Goal: Transaction & Acquisition: Subscribe to service/newsletter

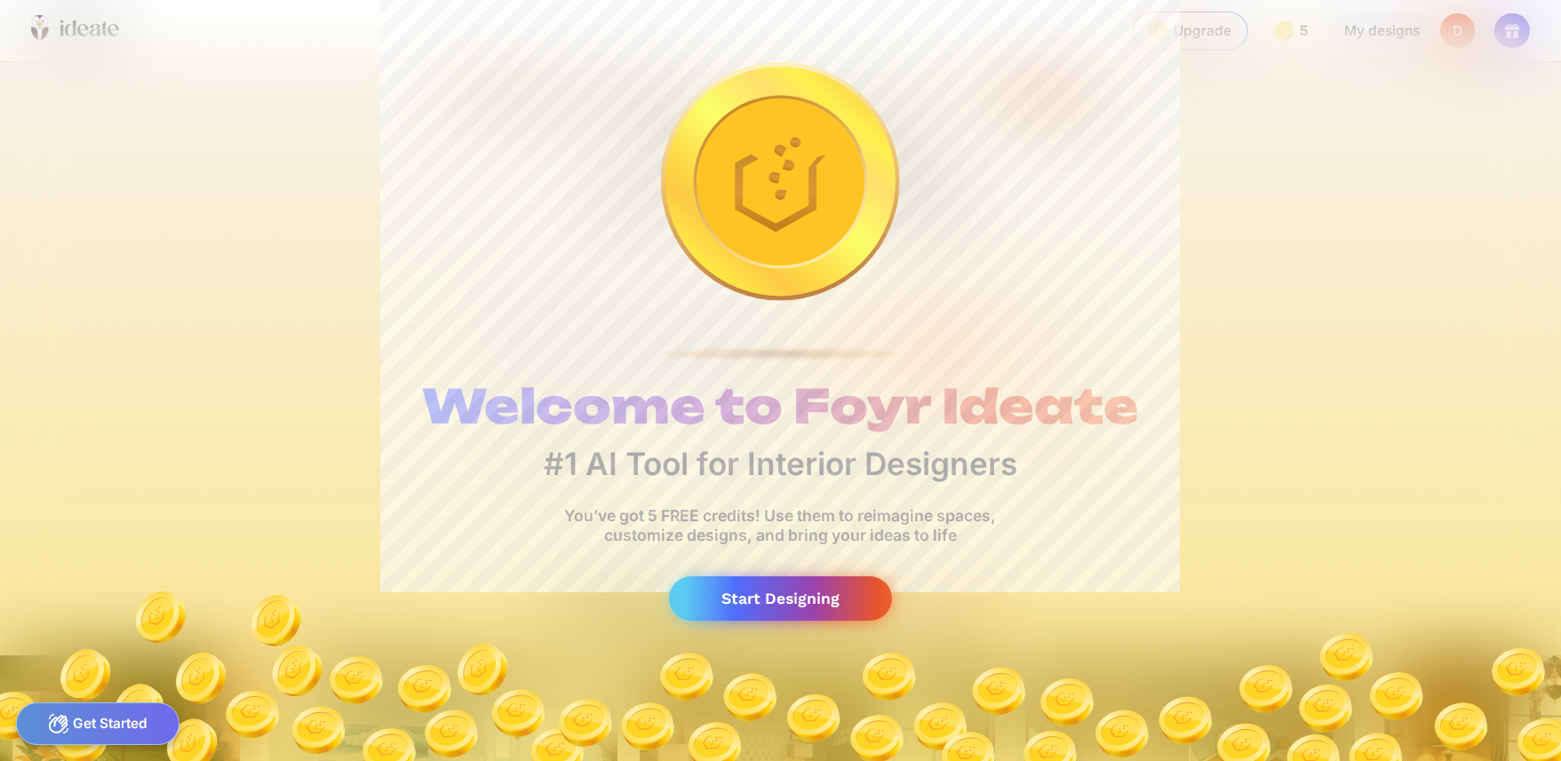
click at [823, 612] on div "Start Designing" at bounding box center [781, 599] width 224 height 45
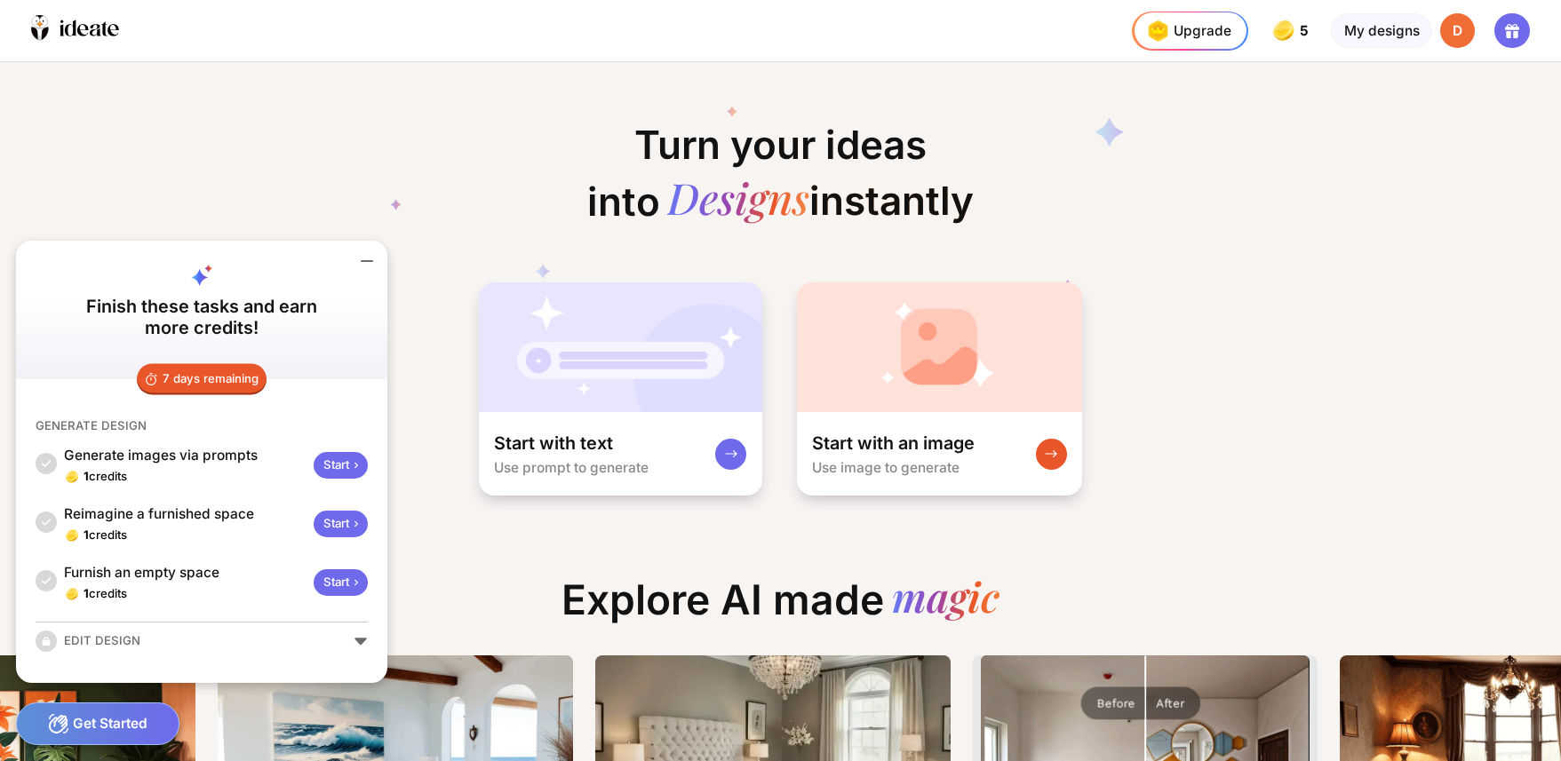
click at [1458, 31] on div "D" at bounding box center [1458, 31] width 36 height 36
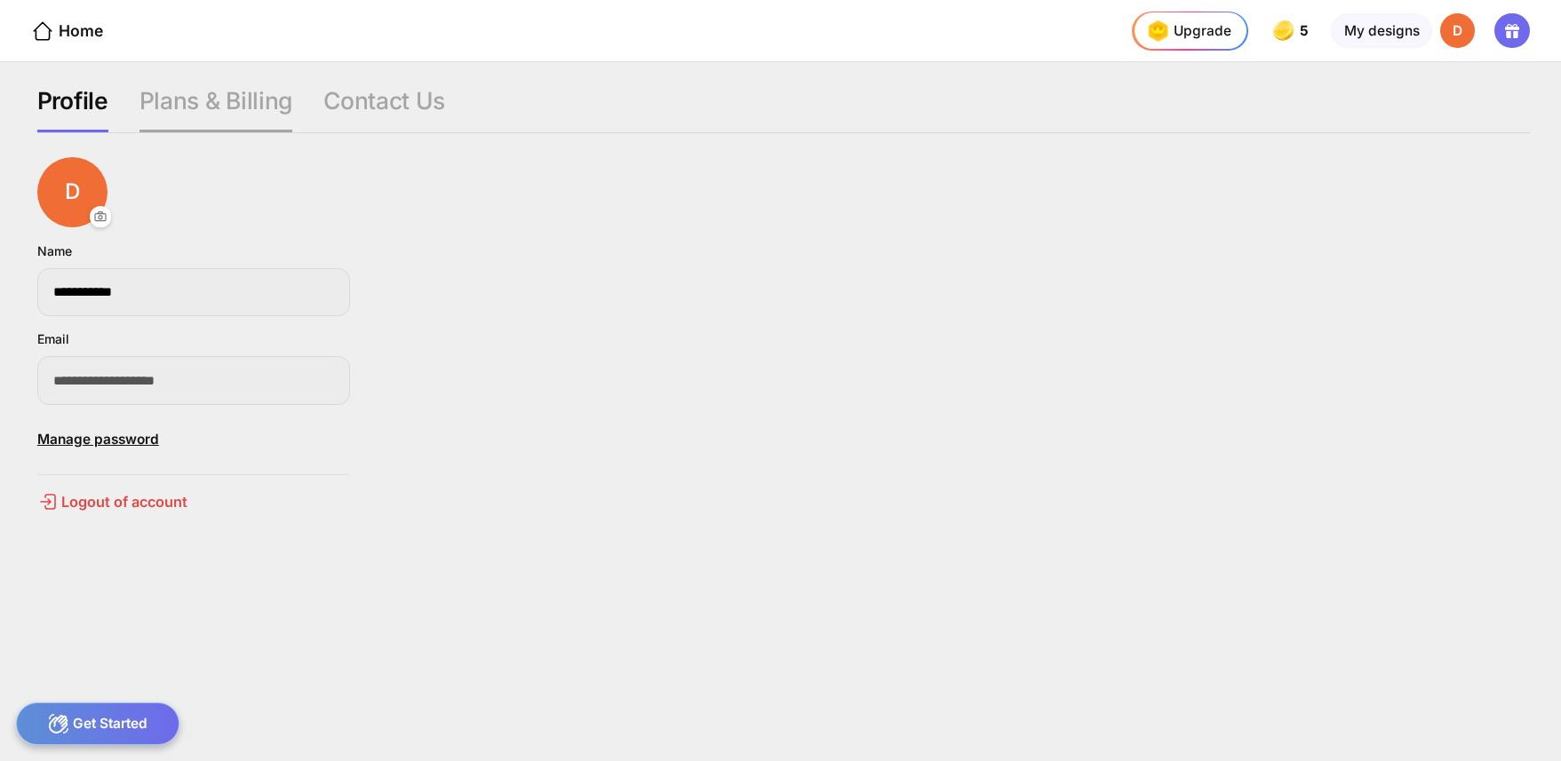
click at [323, 92] on div "Plans & Billing" at bounding box center [384, 109] width 122 height 47
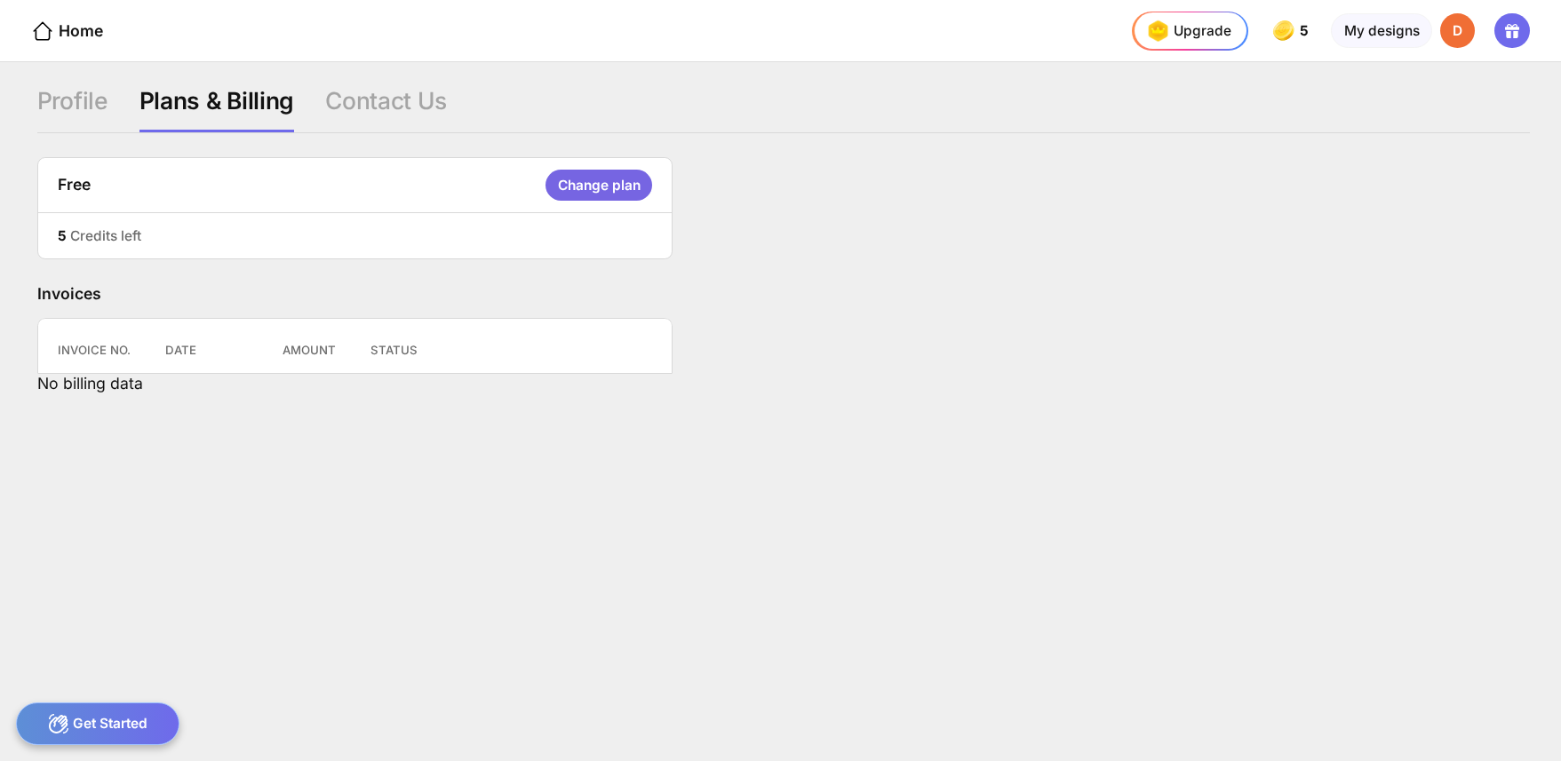
click at [629, 183] on div "Change plan" at bounding box center [598, 185] width 106 height 31
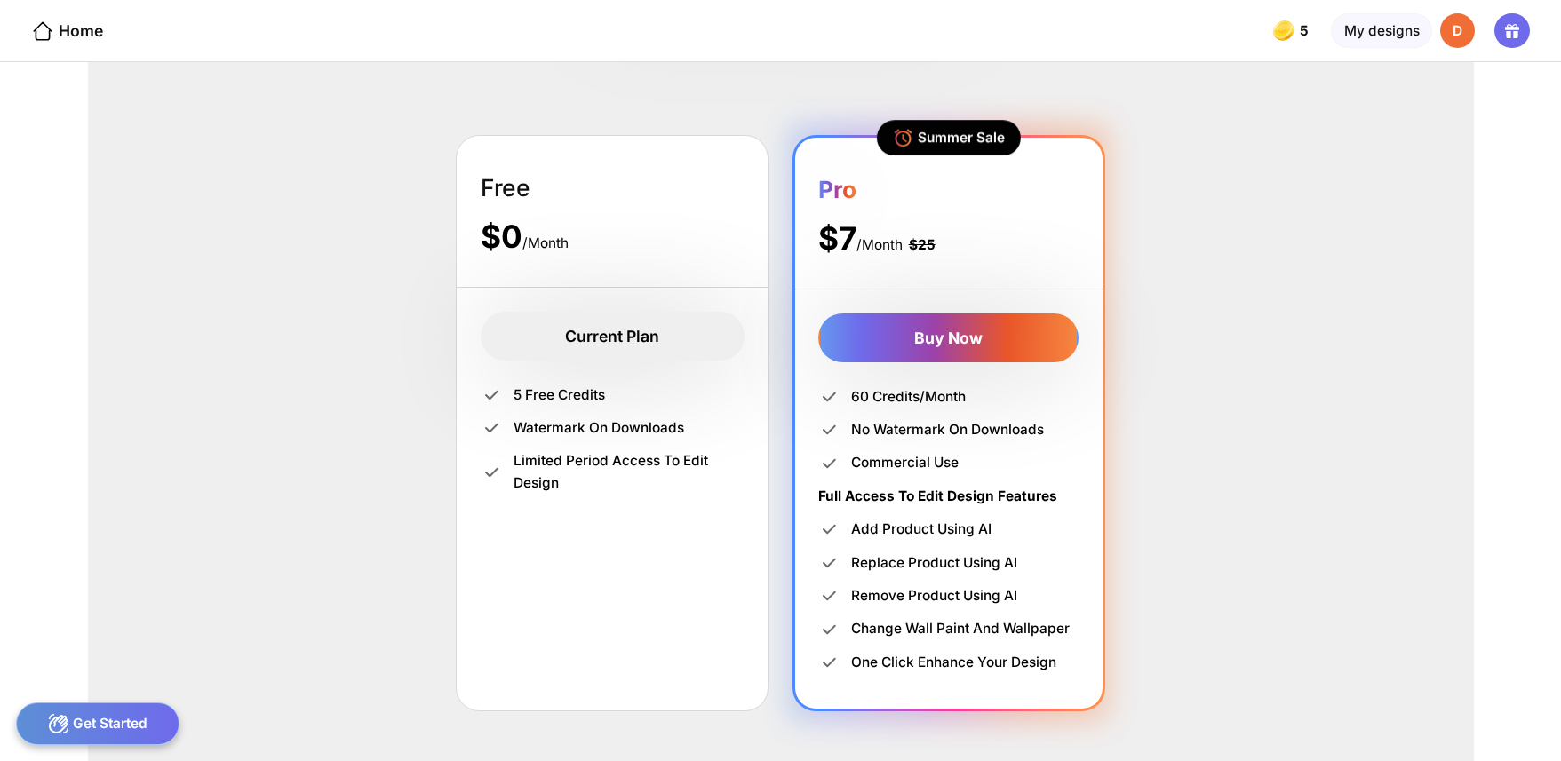
click at [605, 336] on div "Current Plan" at bounding box center [613, 337] width 264 height 50
click at [109, 713] on div "Get Started" at bounding box center [98, 724] width 164 height 43
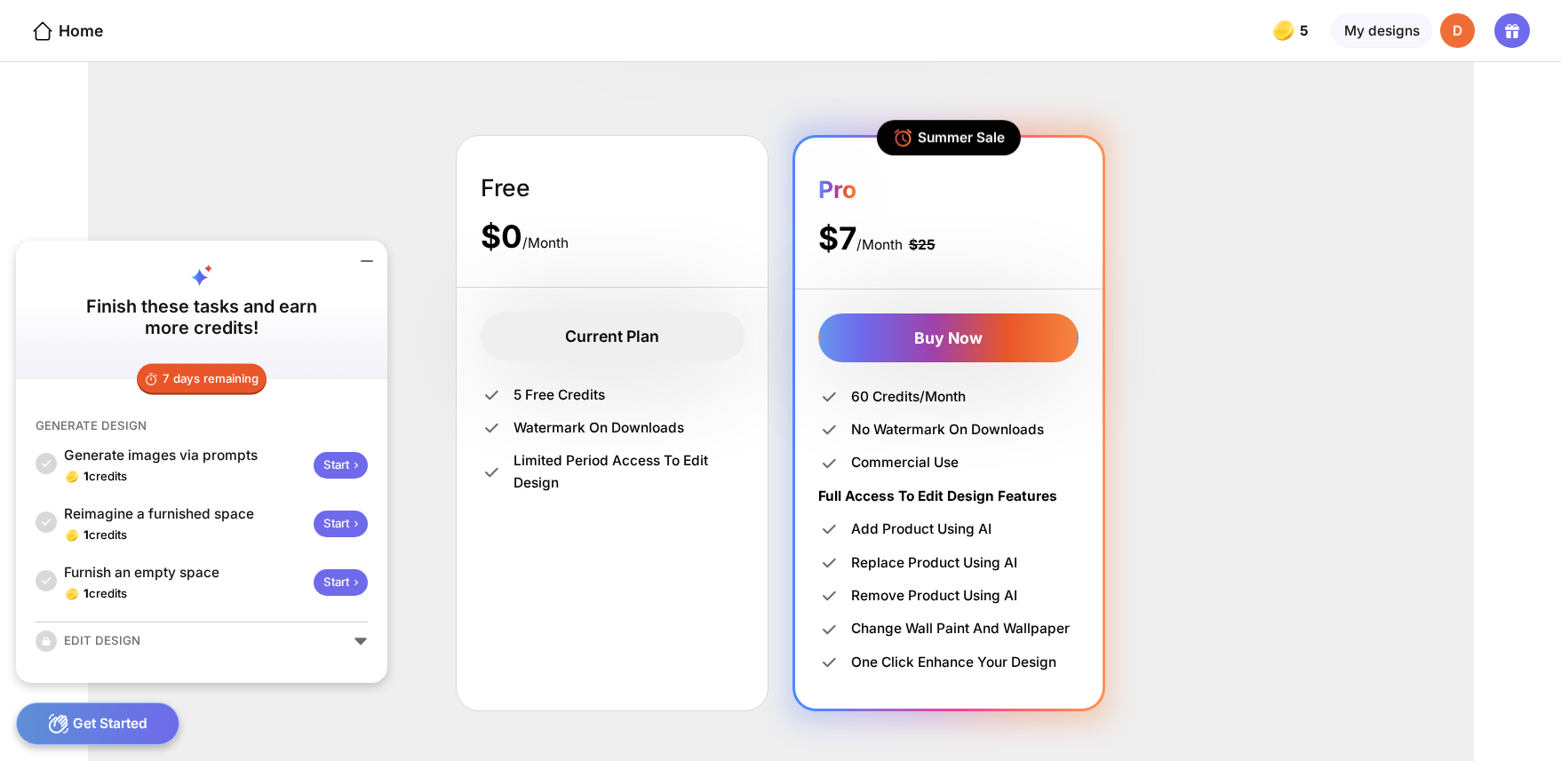
click at [720, 371] on div "Current Plan 5 Free credits Watermark on downloads Limited period access to Edi…" at bounding box center [612, 408] width 311 height 241
click at [968, 160] on div "Pro $7 /Month $25" at bounding box center [948, 214] width 307 height 152
click at [907, 342] on div "Buy Now" at bounding box center [948, 339] width 260 height 50
click at [369, 259] on icon at bounding box center [366, 261] width 21 height 21
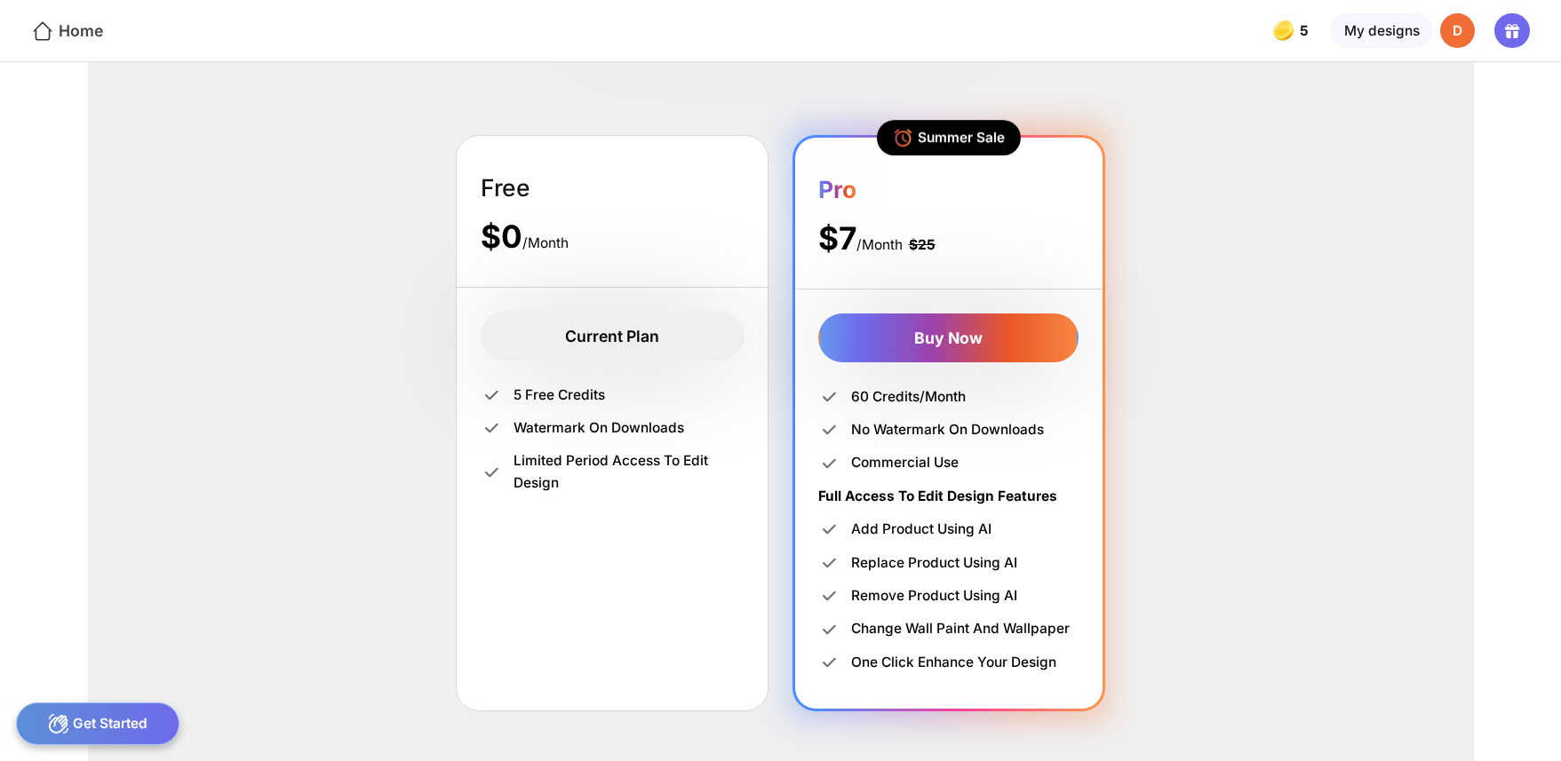
click at [78, 30] on div "Home" at bounding box center [67, 31] width 72 height 23
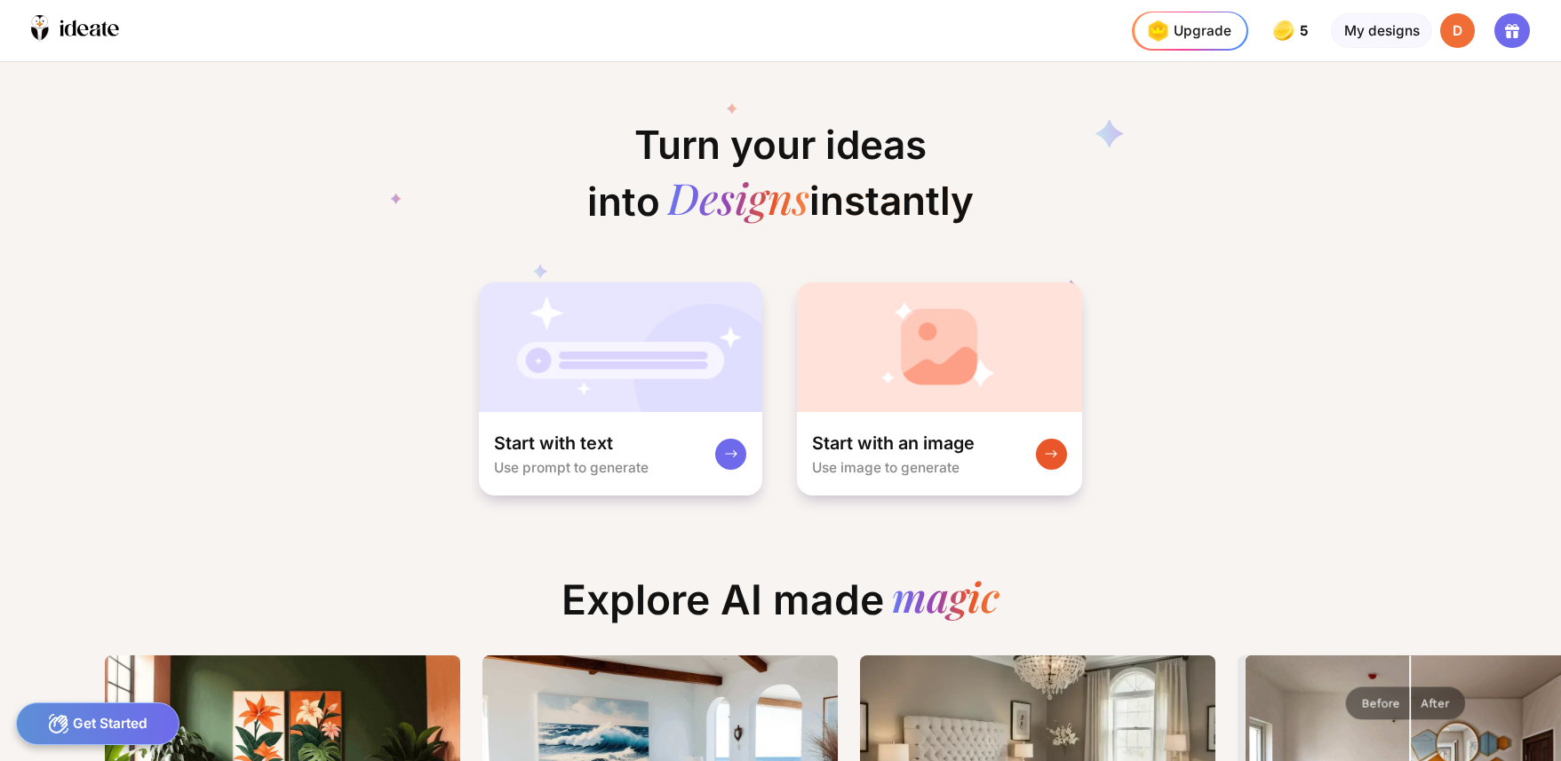
scroll to position [0, 2]
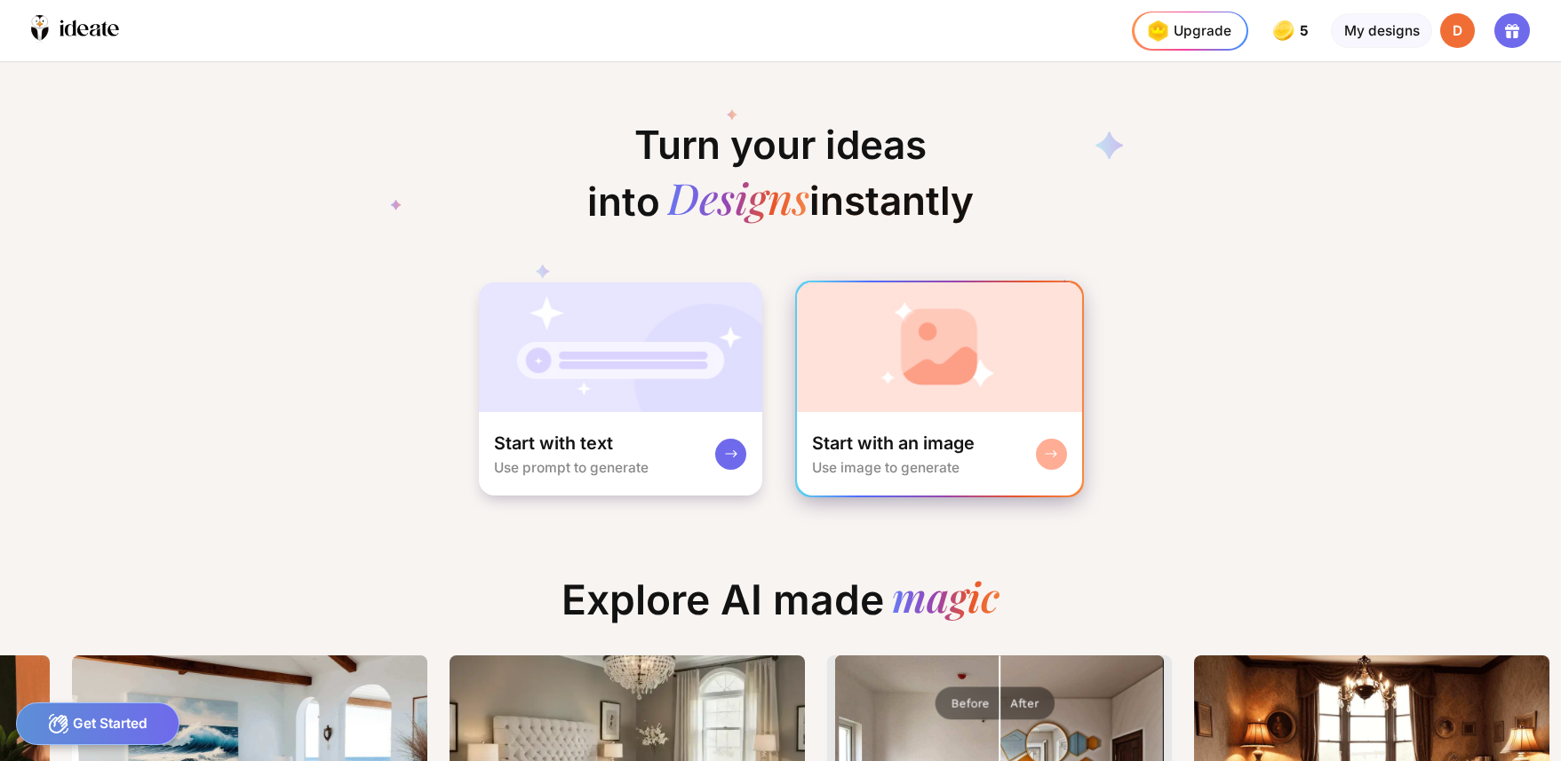
click at [885, 450] on div "Start with an image" at bounding box center [893, 443] width 163 height 23
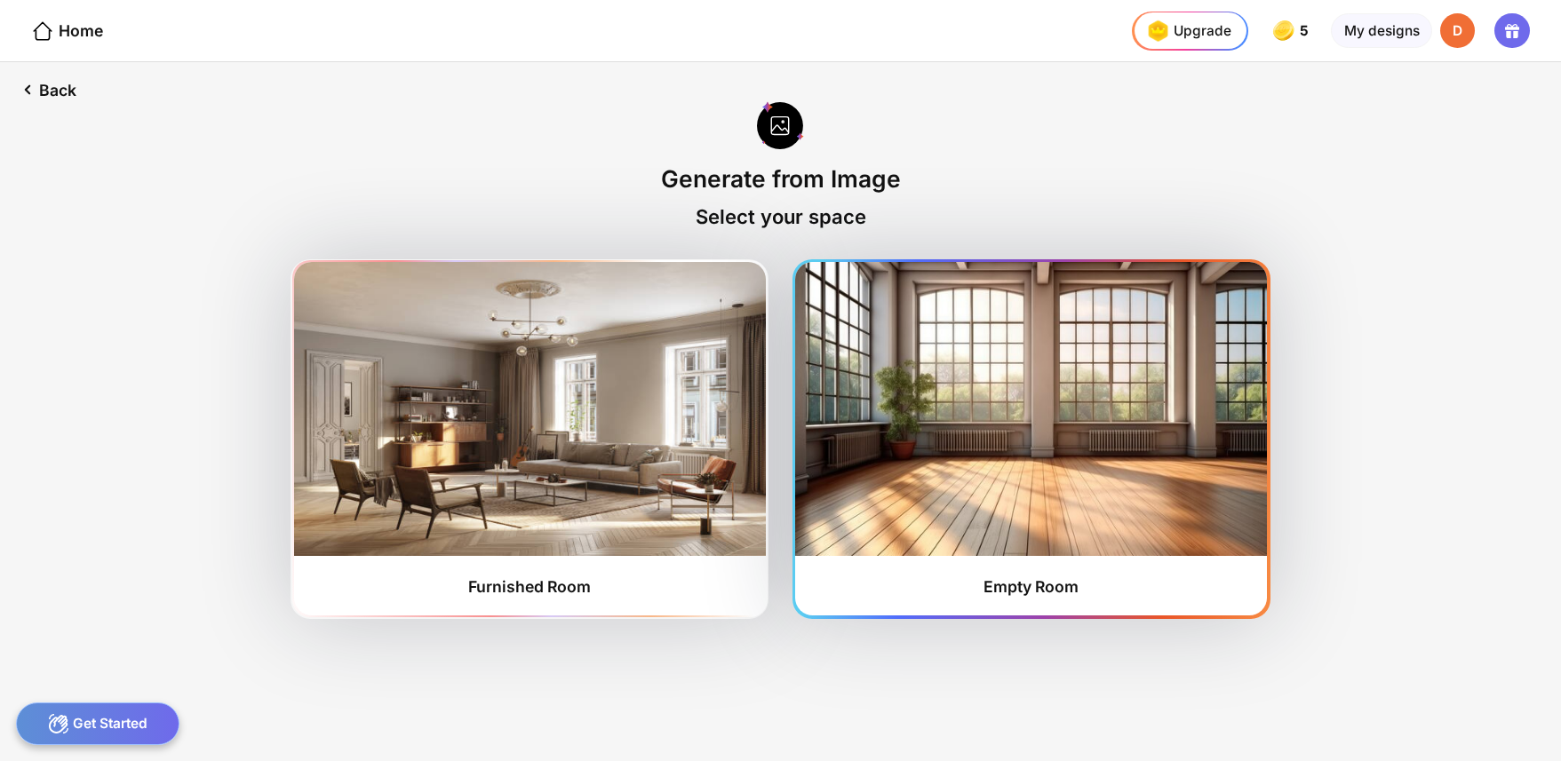
click at [1034, 485] on img at bounding box center [1031, 408] width 472 height 293
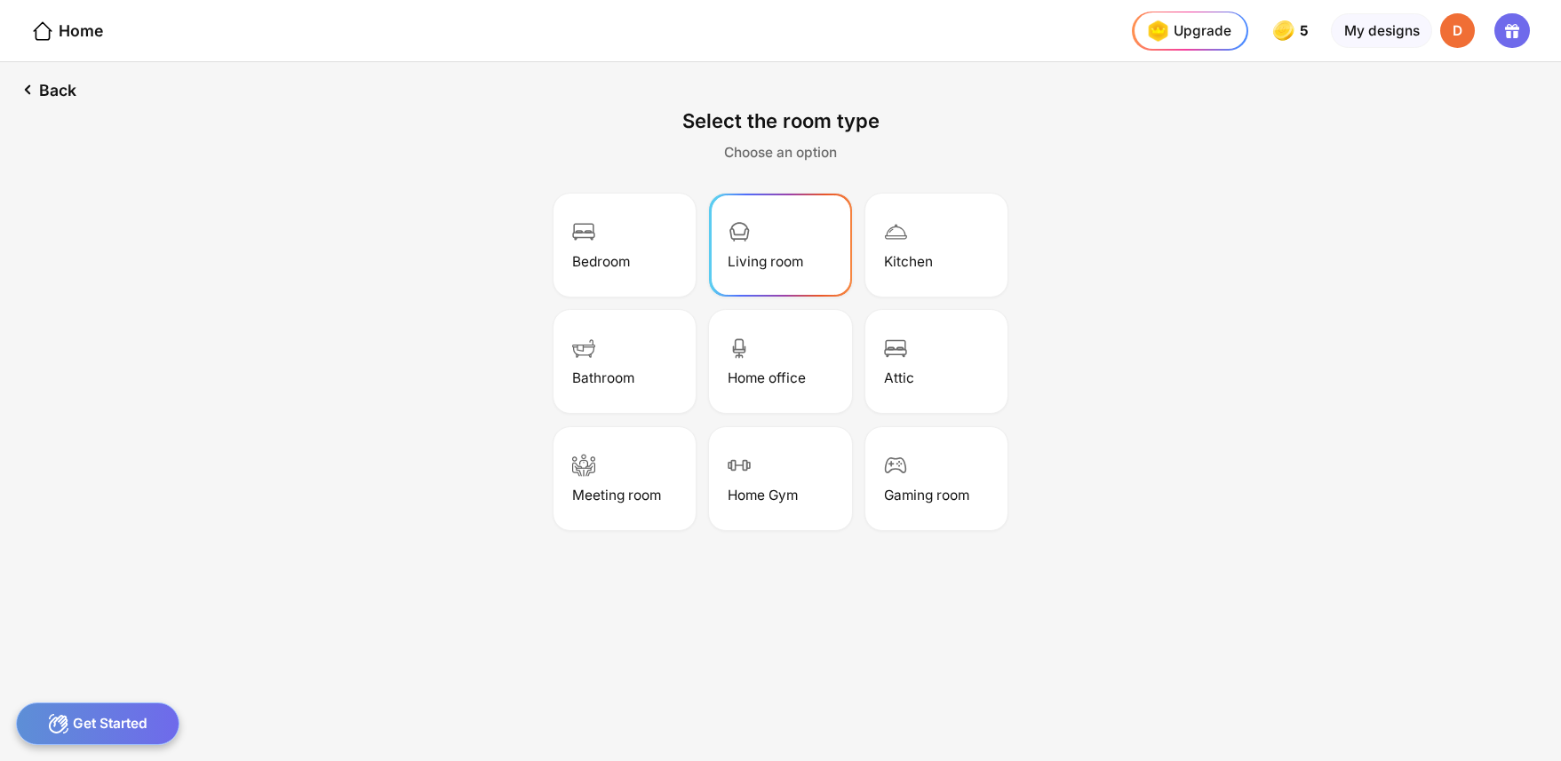
click at [777, 261] on div "Living room" at bounding box center [766, 261] width 76 height 17
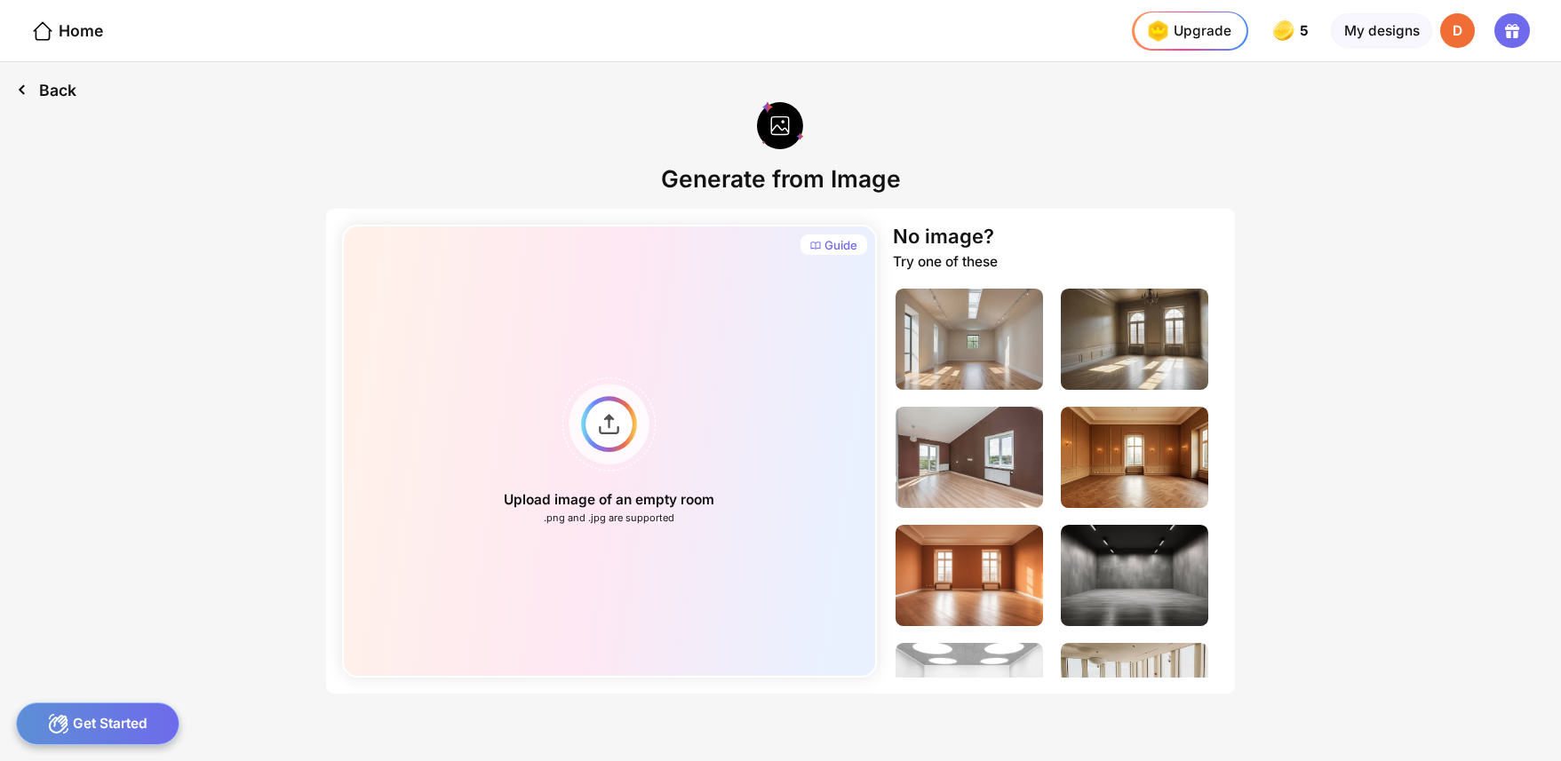
click at [39, 89] on div "Back" at bounding box center [46, 89] width 92 height 55
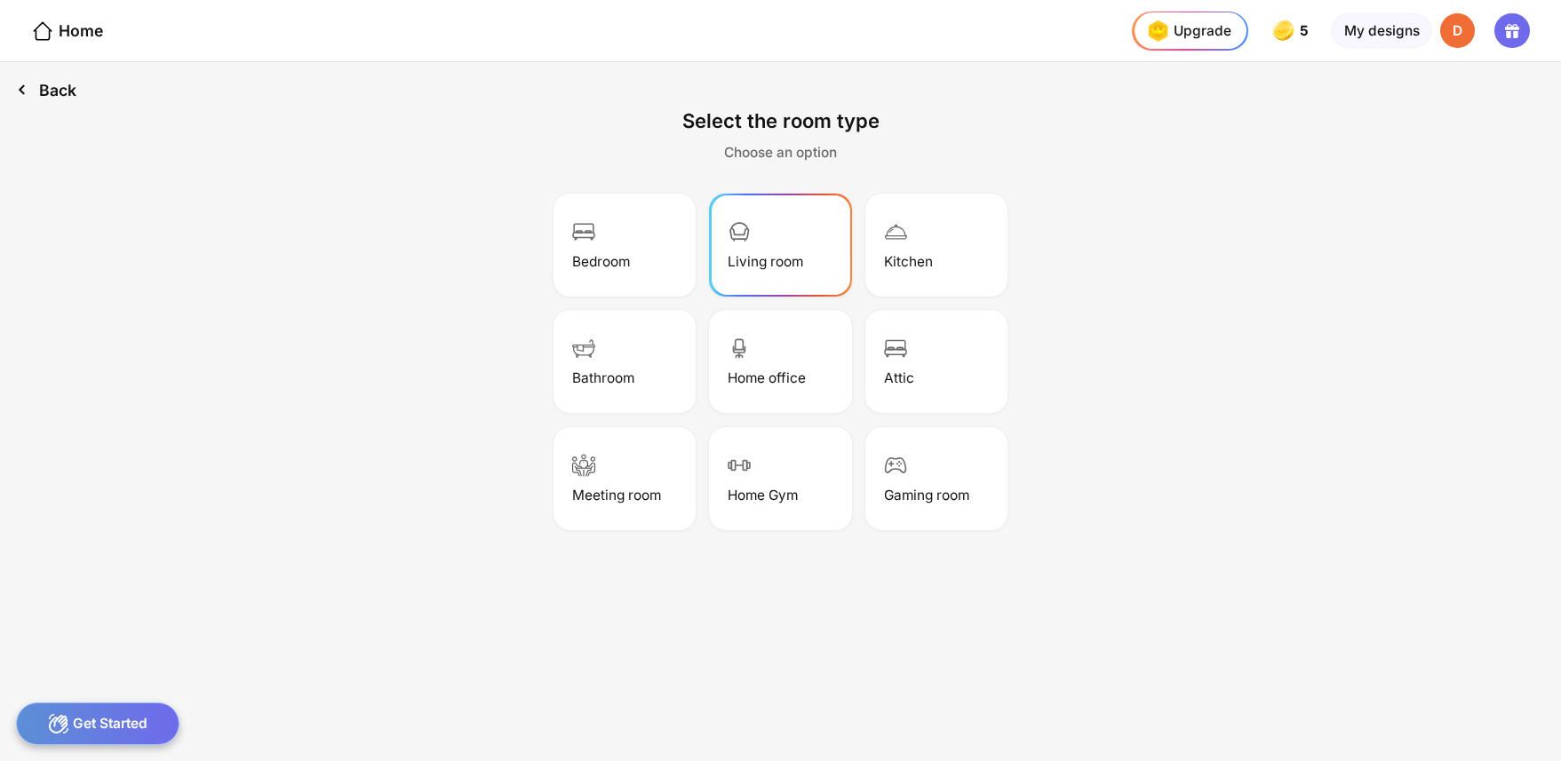
click at [39, 89] on div "Back" at bounding box center [46, 89] width 92 height 55
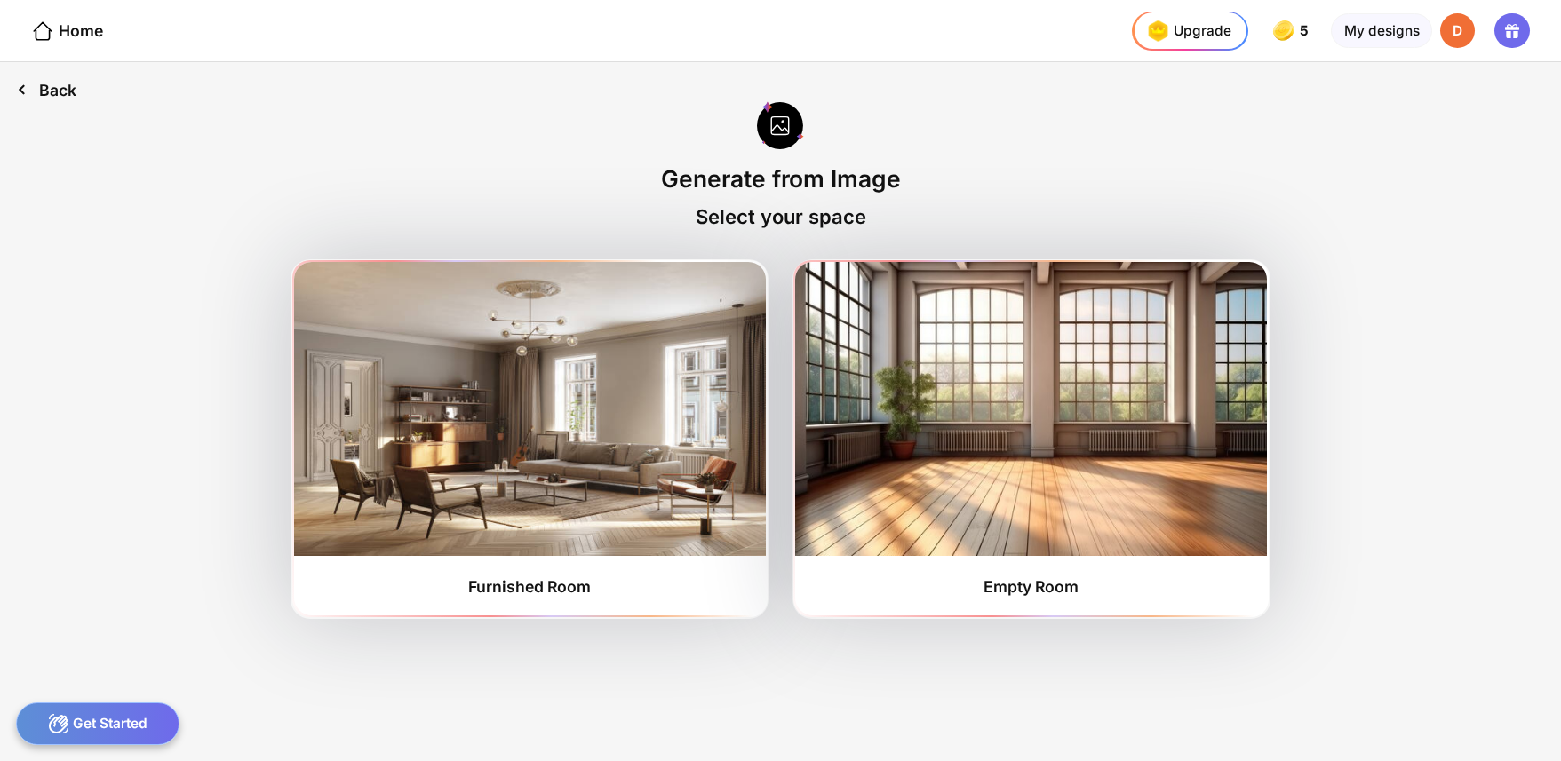
click at [39, 89] on div "Back" at bounding box center [46, 89] width 92 height 55
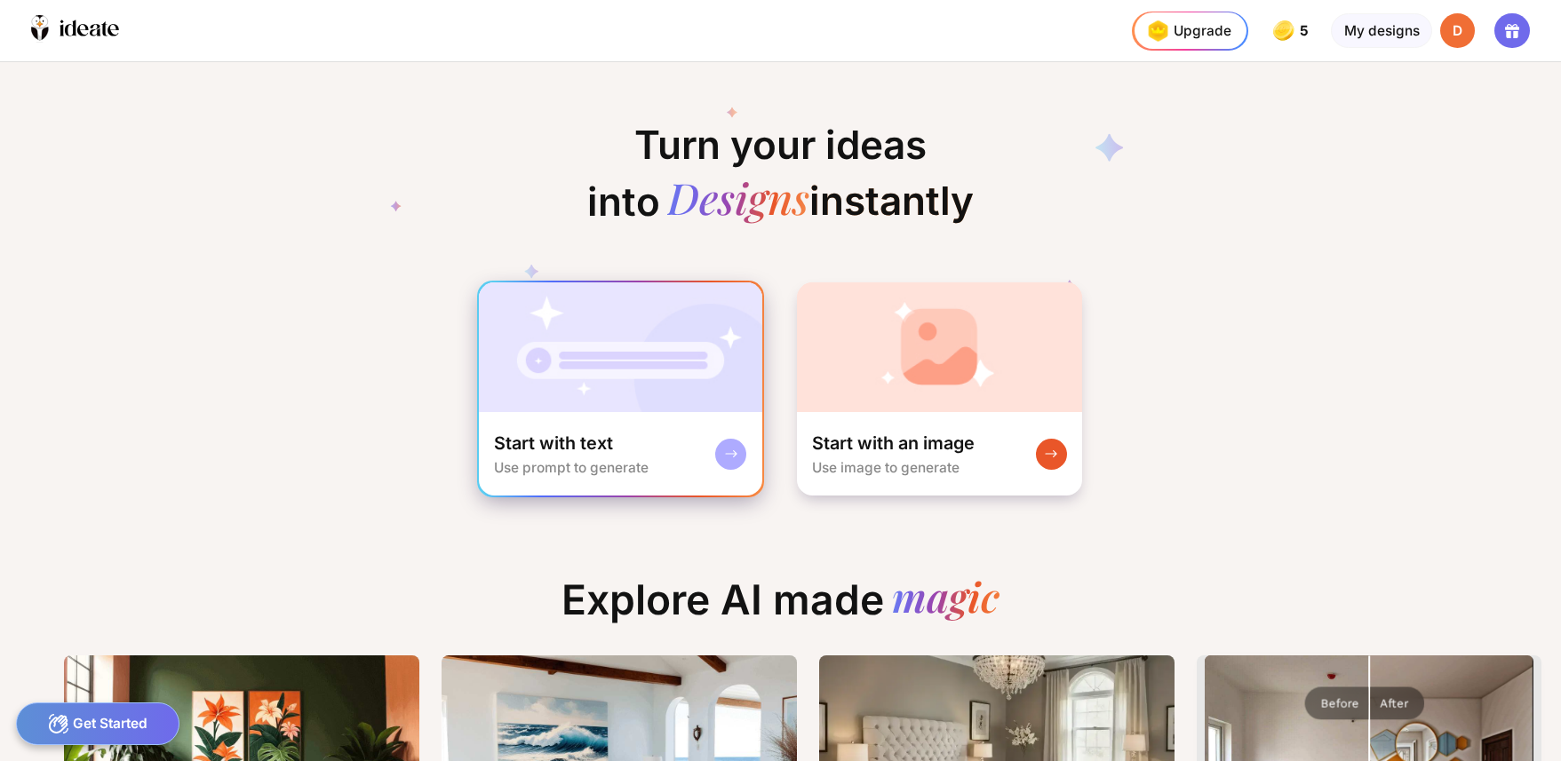
click at [623, 417] on div "Start with text Use prompt to generate" at bounding box center [620, 454] width 283 height 84
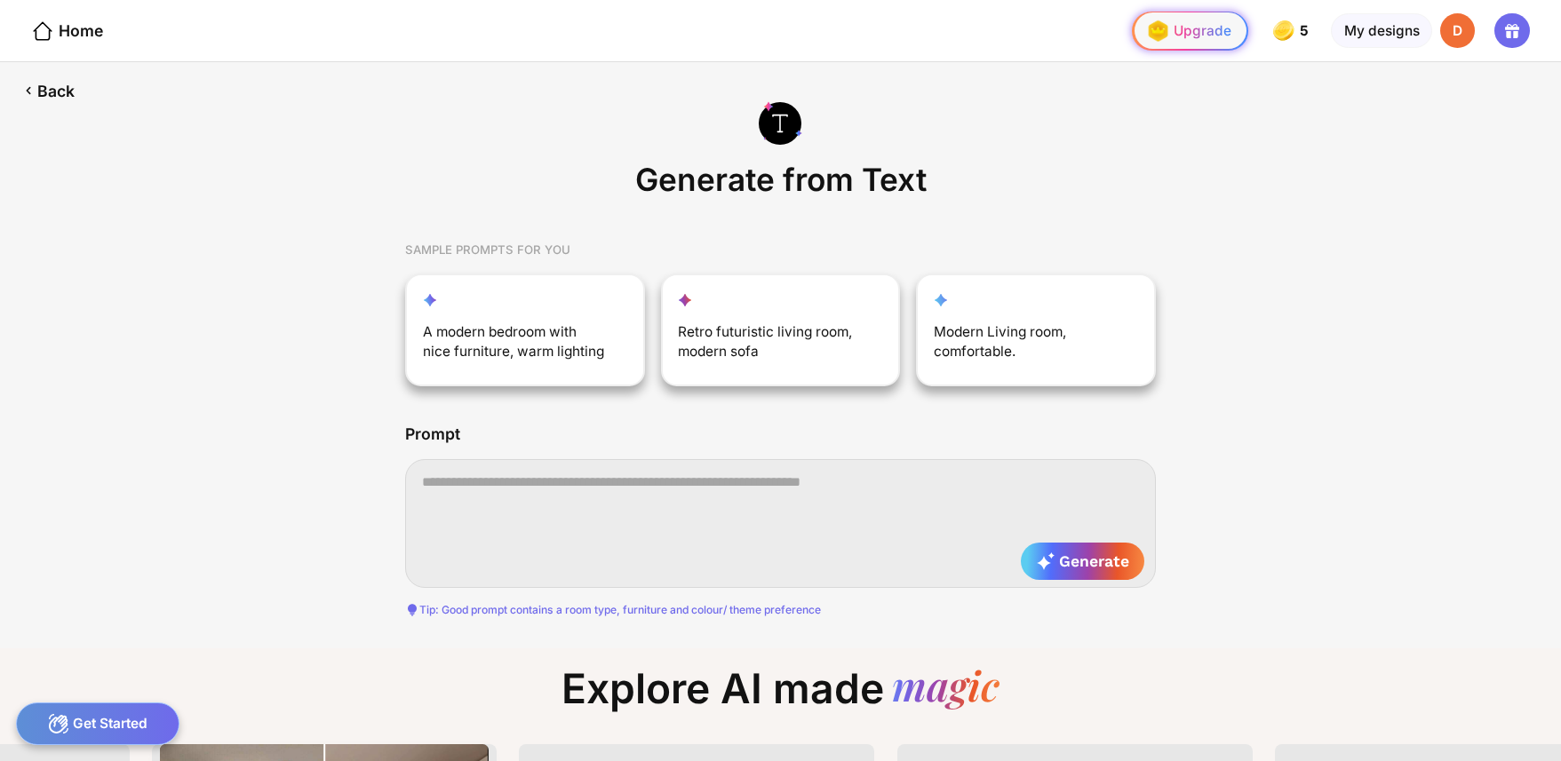
click at [1172, 27] on img at bounding box center [1157, 30] width 31 height 31
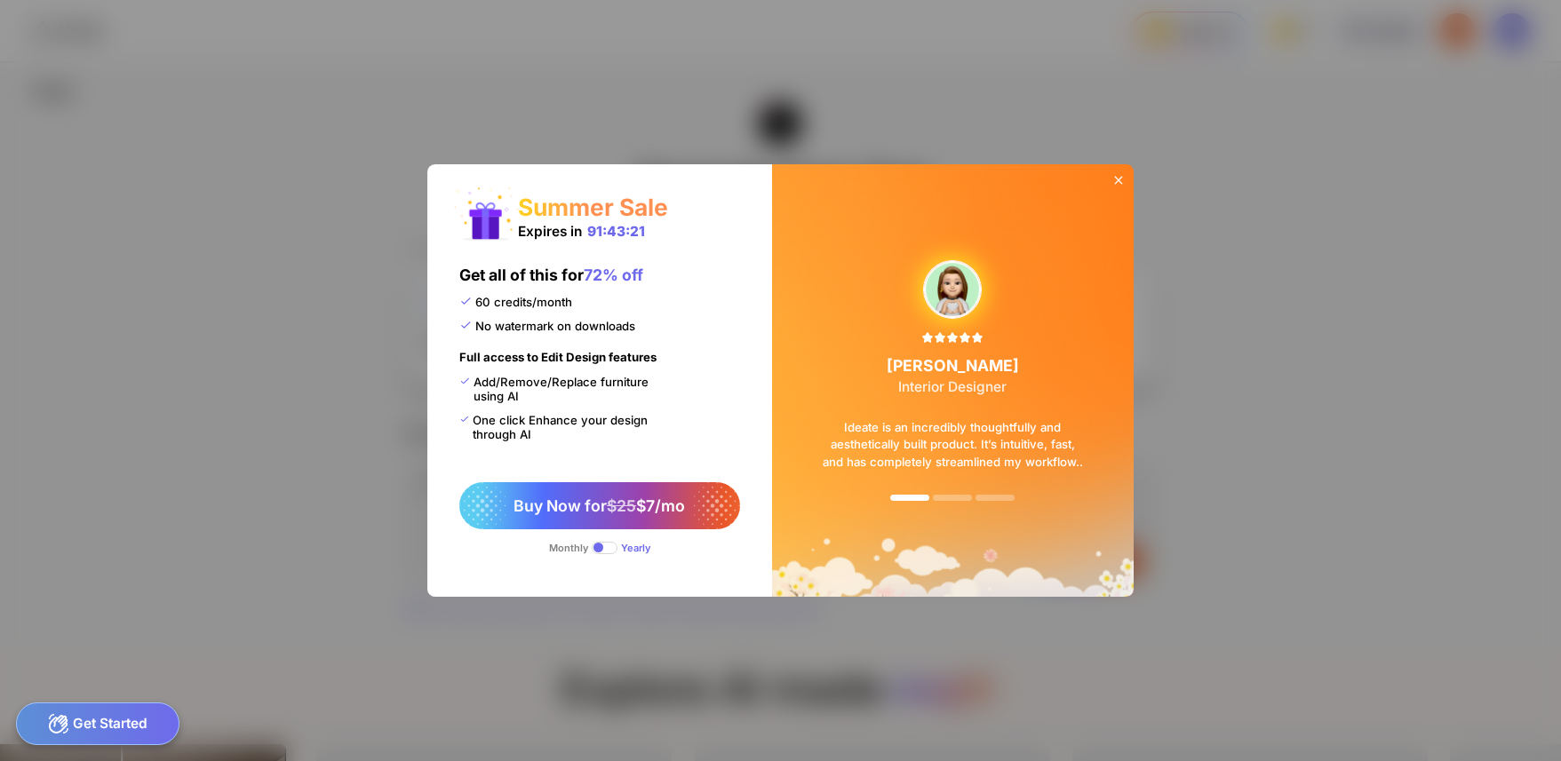
click at [600, 548] on span at bounding box center [605, 548] width 26 height 12
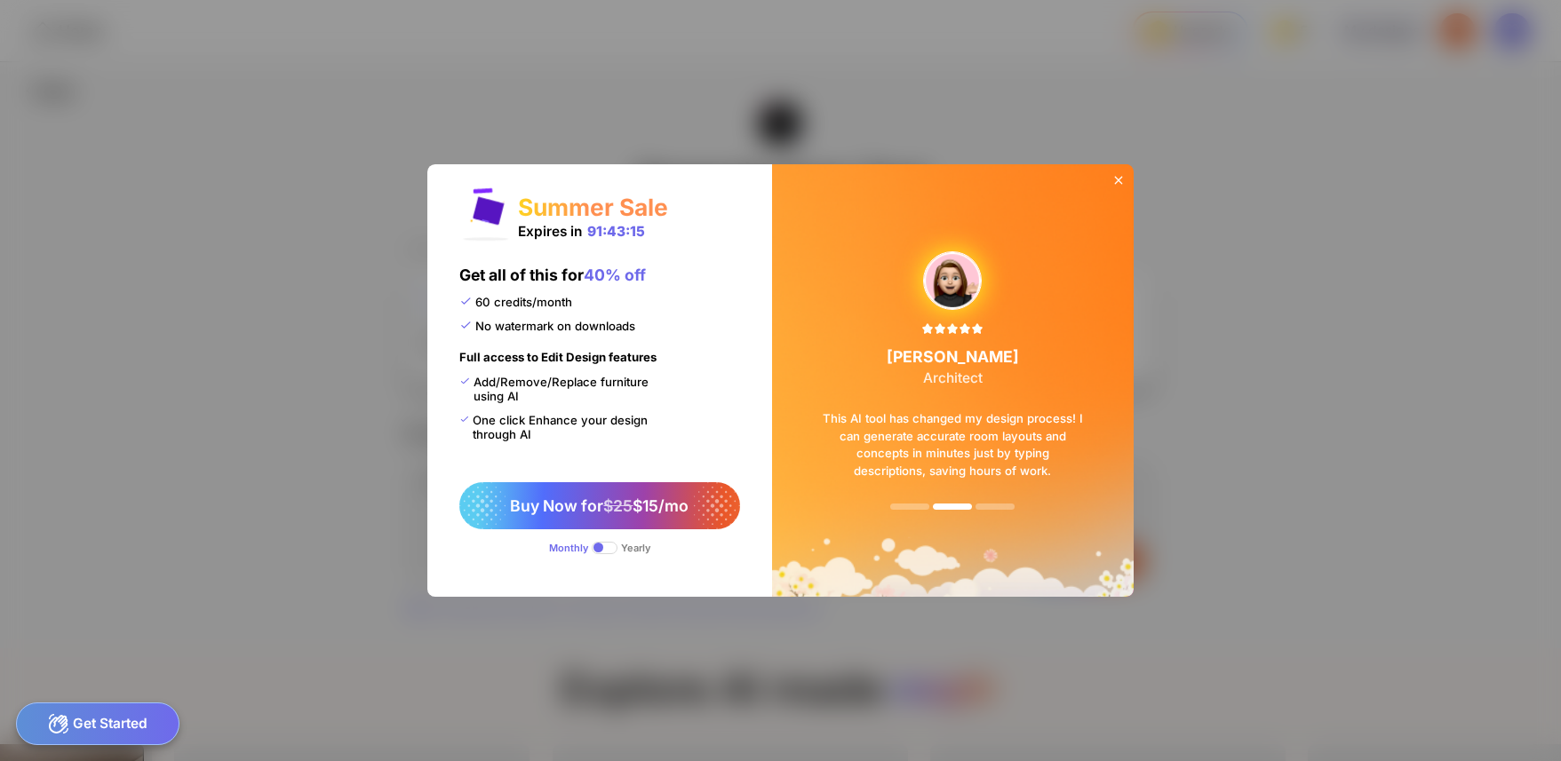
click at [1116, 179] on icon at bounding box center [1118, 181] width 8 height 8
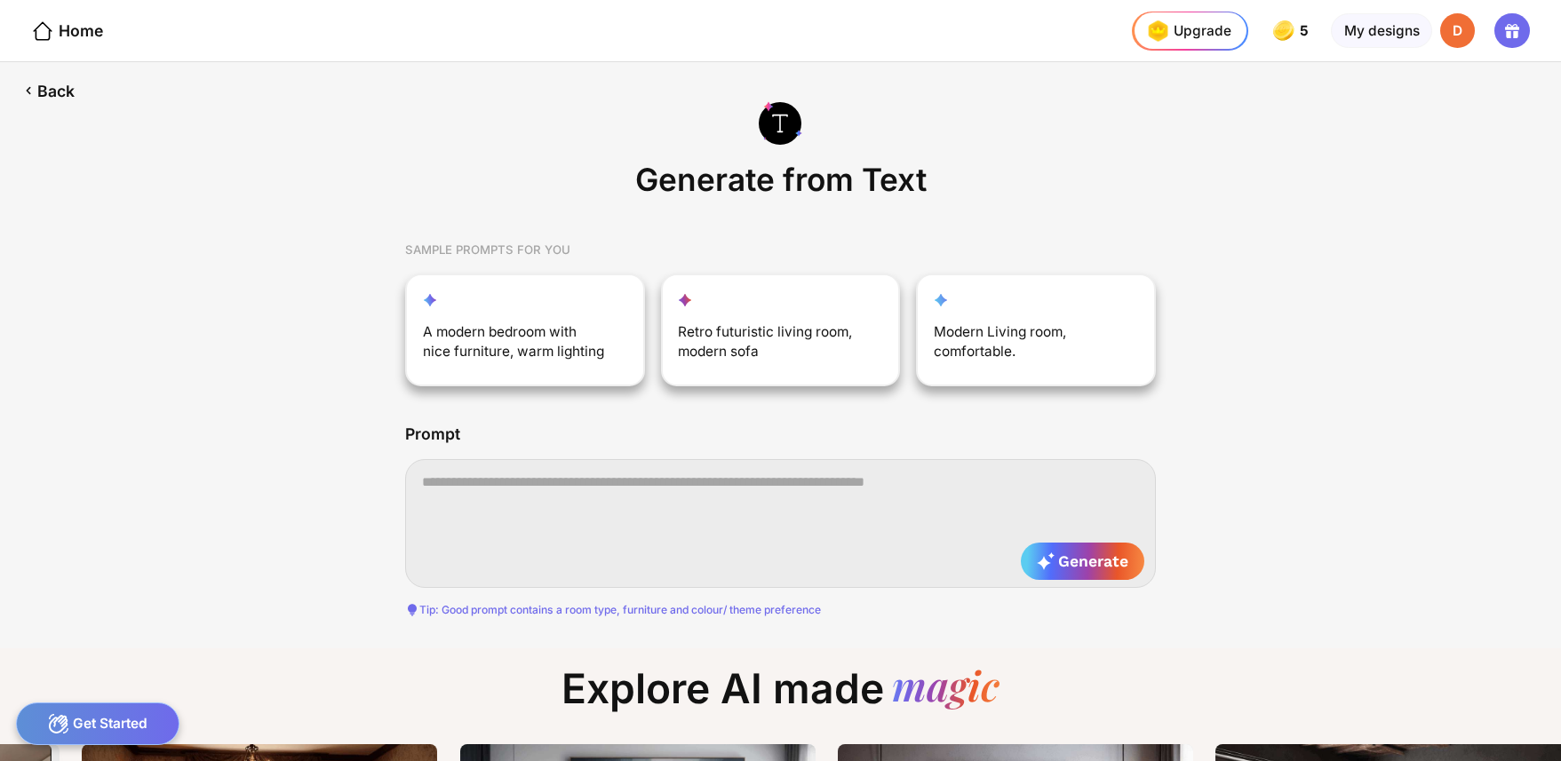
scroll to position [0, 1596]
